Goal: Obtain resource: Download file/media

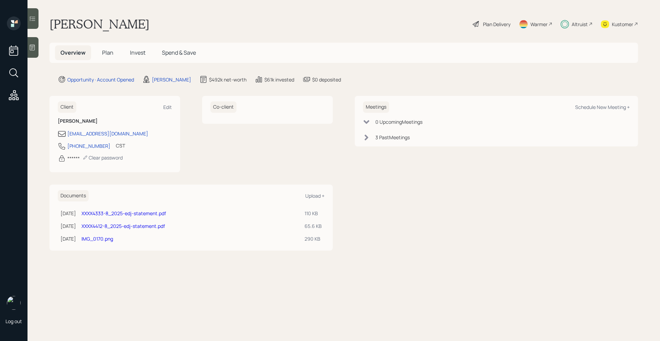
drag, startPoint x: 0, startPoint y: 0, endPoint x: 581, endPoint y: 21, distance: 581.7
click at [581, 21] on div "Altruist" at bounding box center [580, 24] width 16 height 7
click at [121, 227] on link "XXXX4412-8_2025-edj-statement.pdf" at bounding box center [124, 226] width 84 height 7
